Goal: Task Accomplishment & Management: Use online tool/utility

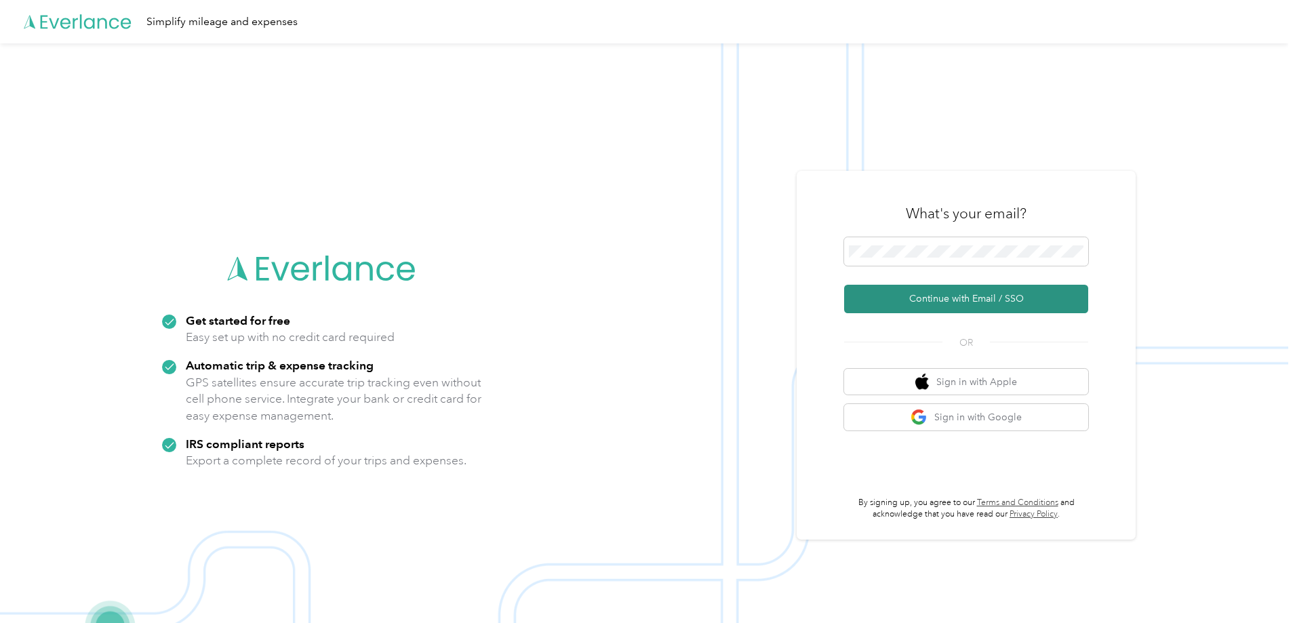
click at [949, 306] on button "Continue with Email / SSO" at bounding box center [966, 299] width 244 height 28
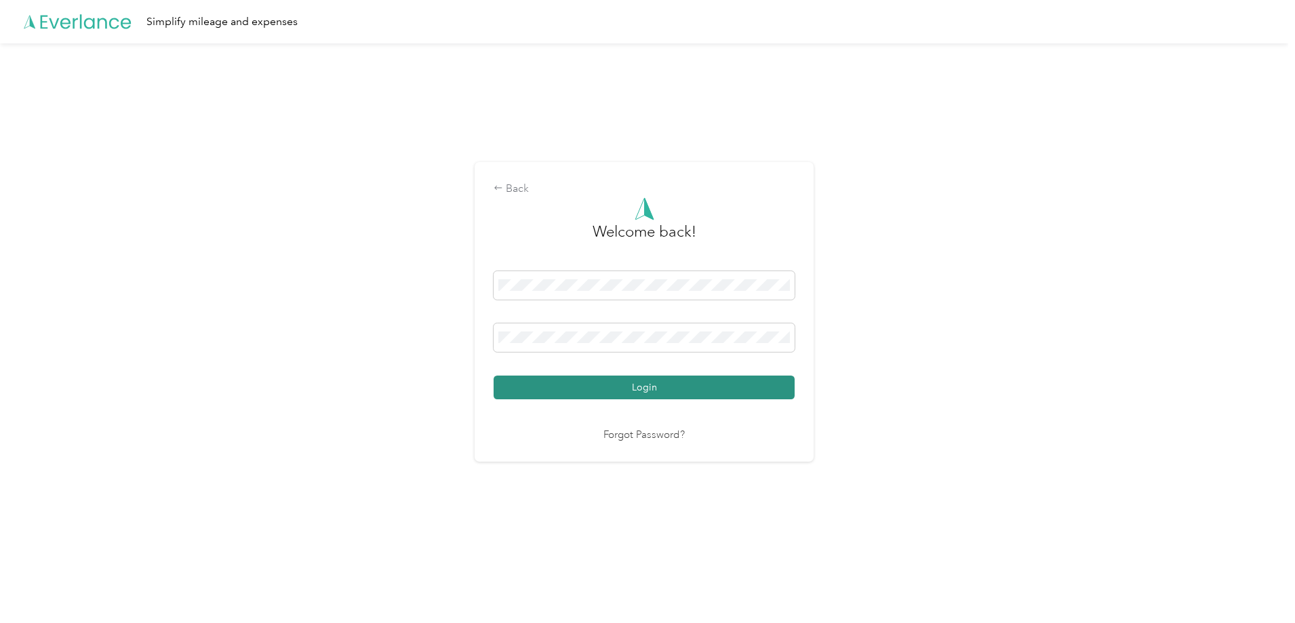
click at [675, 386] on button "Login" at bounding box center [644, 388] width 301 height 24
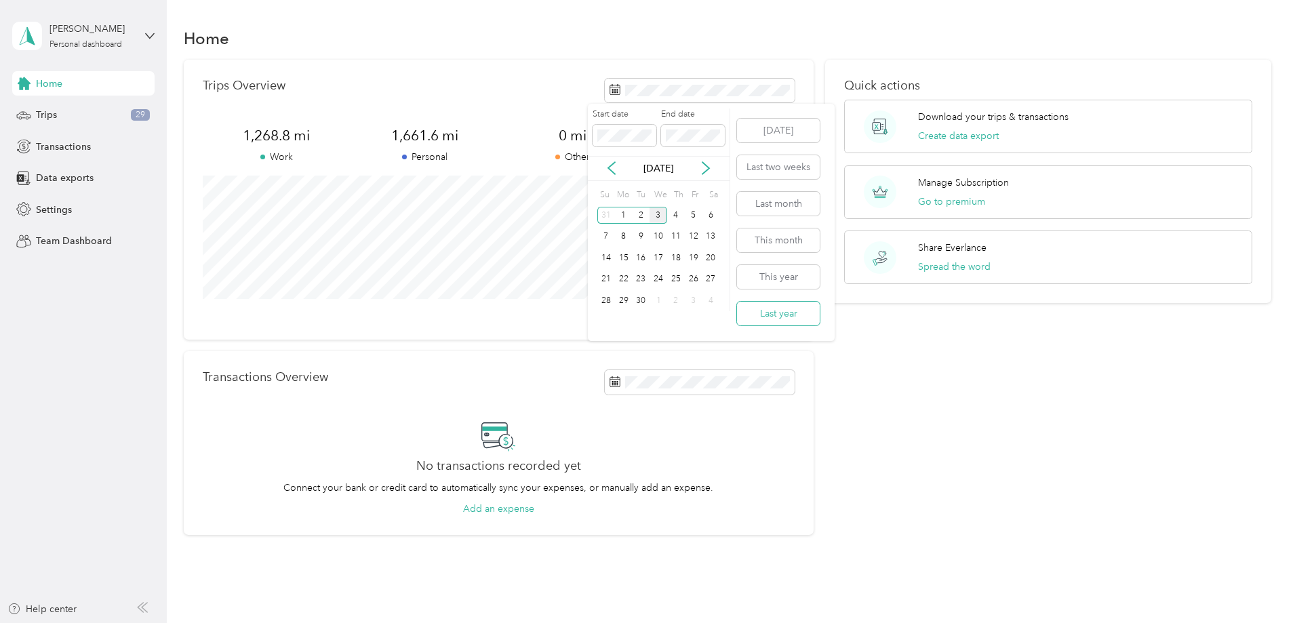
click at [787, 311] on button "Last year" at bounding box center [778, 314] width 83 height 24
click at [918, 133] on button "Create data export" at bounding box center [958, 136] width 81 height 14
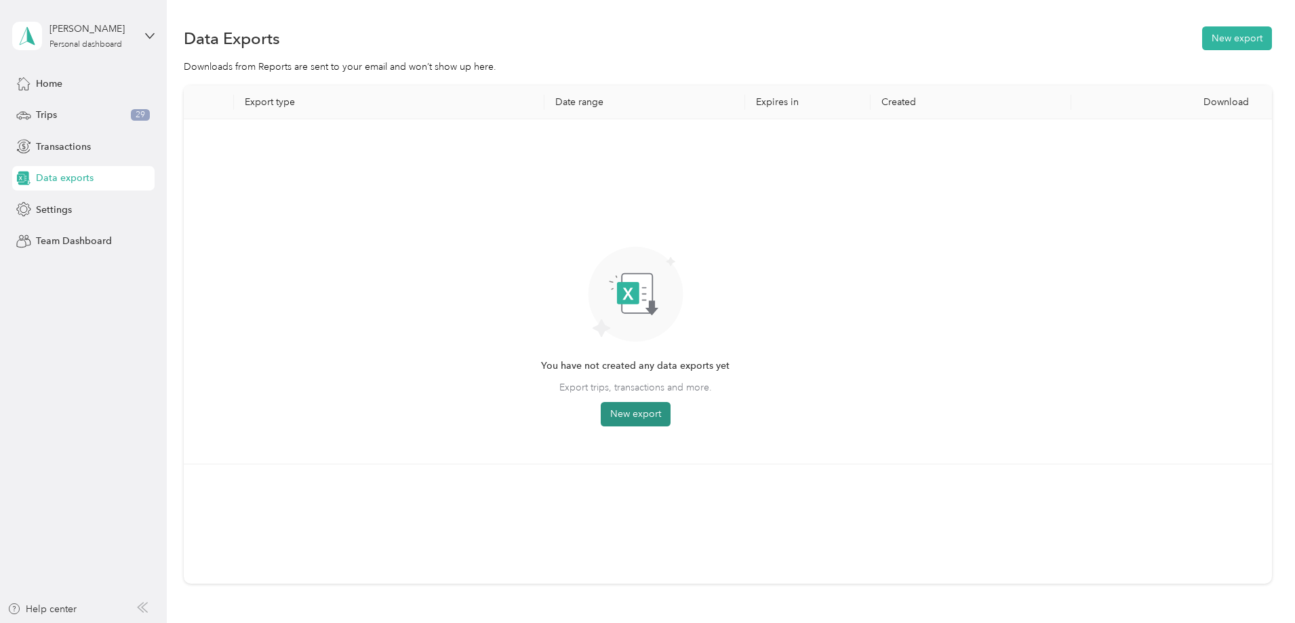
click at [671, 412] on button "New export" at bounding box center [636, 414] width 70 height 24
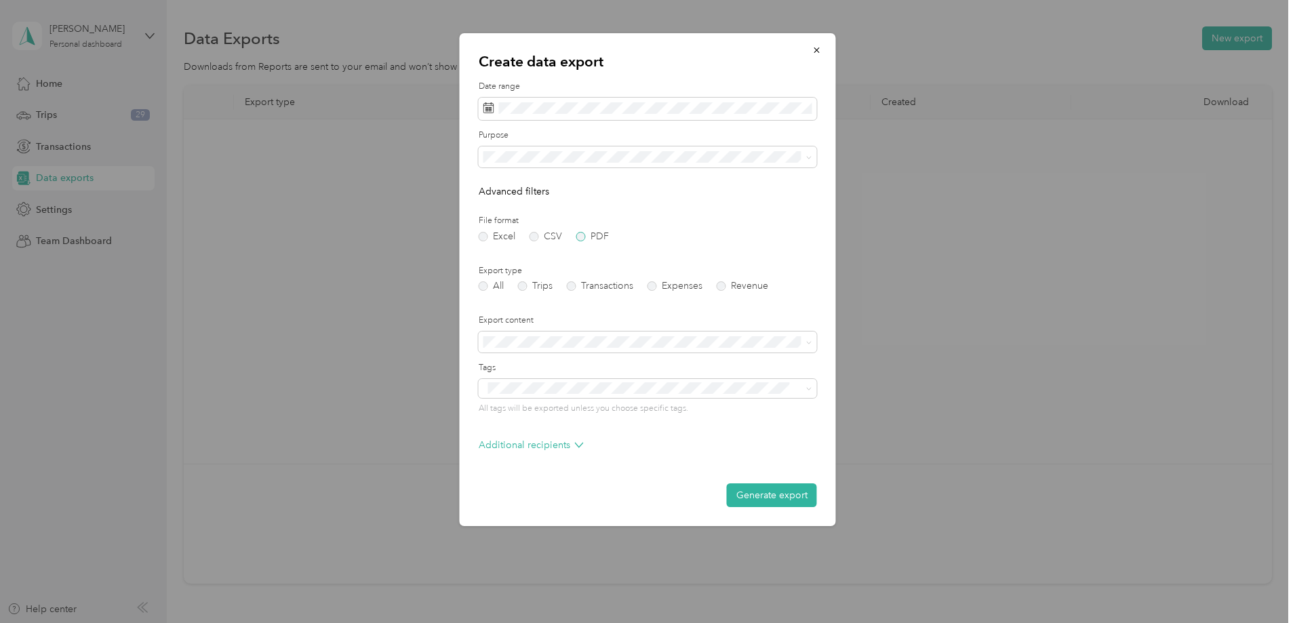
click at [582, 237] on label "PDF" at bounding box center [592, 236] width 33 height 9
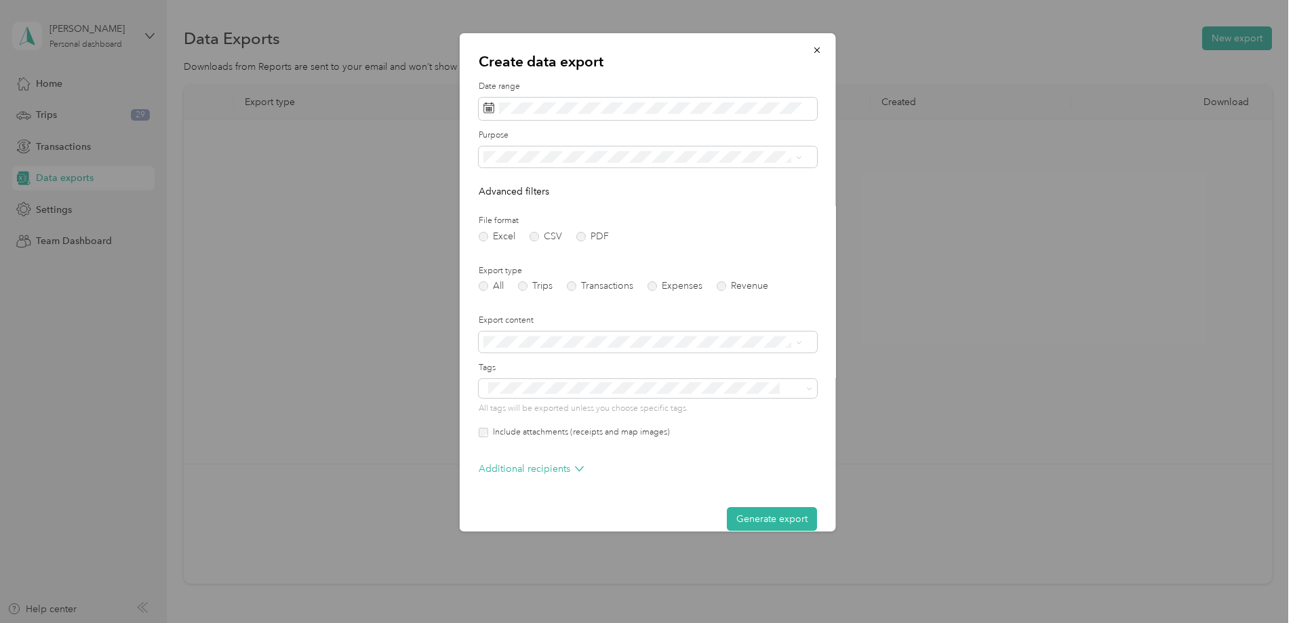
click at [511, 252] on li "Real Estate" at bounding box center [643, 246] width 328 height 24
click at [796, 157] on icon at bounding box center [799, 158] width 6 height 6
click at [494, 178] on span "All" at bounding box center [493, 178] width 11 height 12
click at [770, 519] on button "Generate export" at bounding box center [772, 519] width 90 height 24
